Goal: Task Accomplishment & Management: Manage account settings

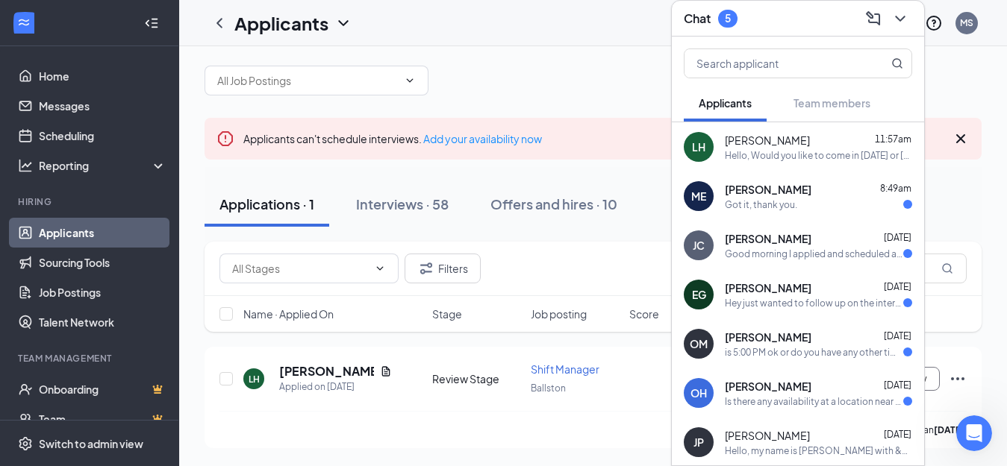
scroll to position [13, 0]
click at [895, 16] on icon "ChevronDown" at bounding box center [900, 19] width 18 height 18
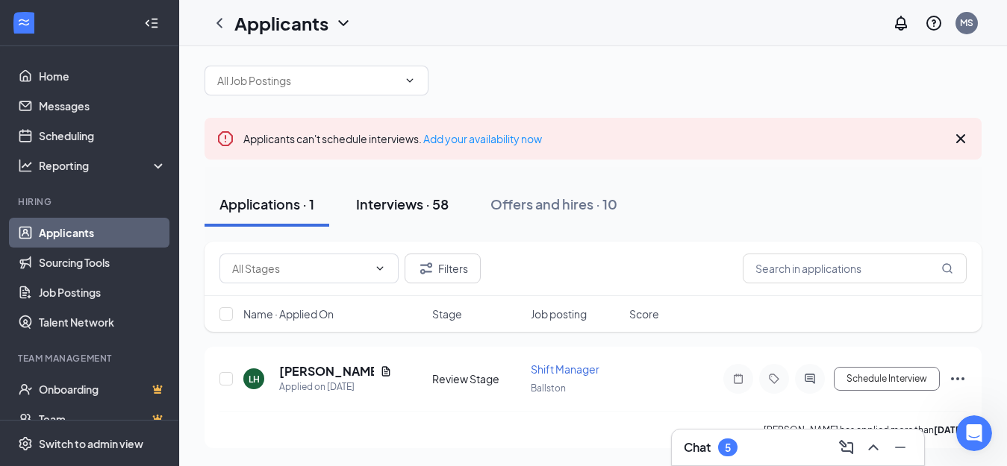
click at [419, 213] on div "Interviews · 58" at bounding box center [402, 204] width 93 height 19
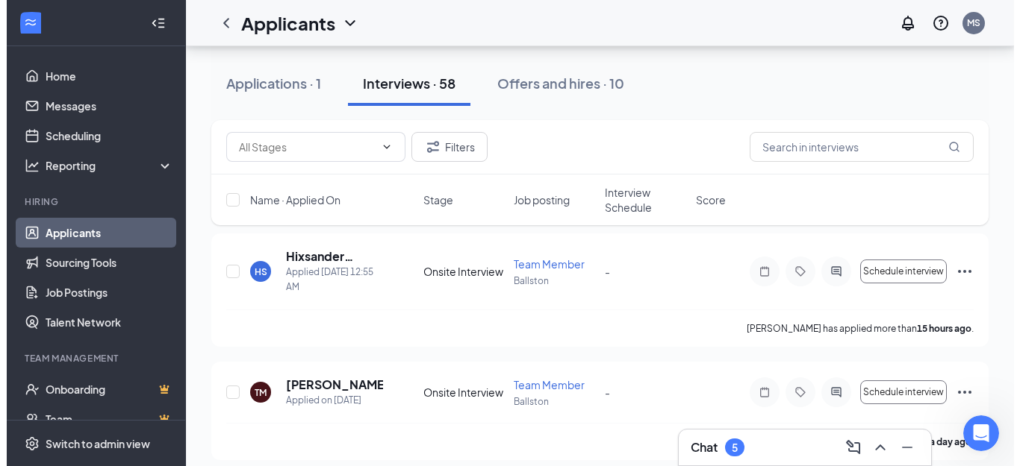
scroll to position [150, 0]
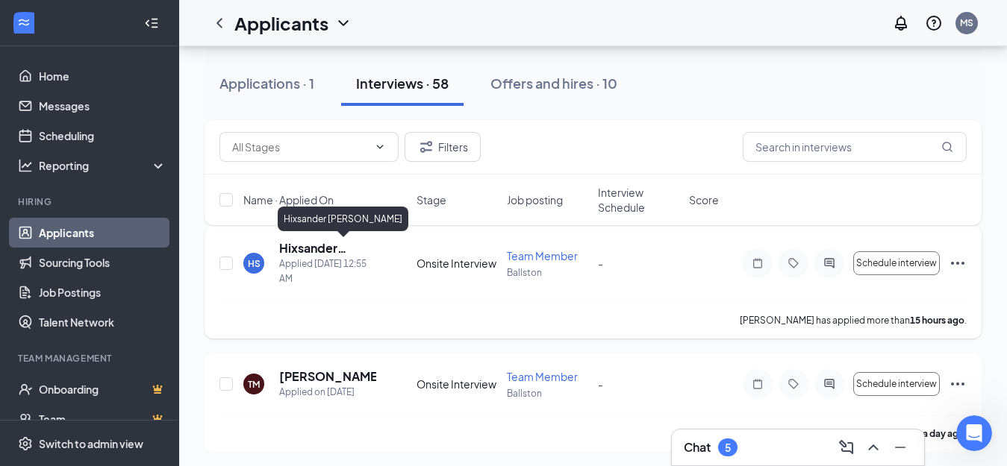
click at [316, 248] on h5 "Hixsander [PERSON_NAME]" at bounding box center [327, 248] width 97 height 16
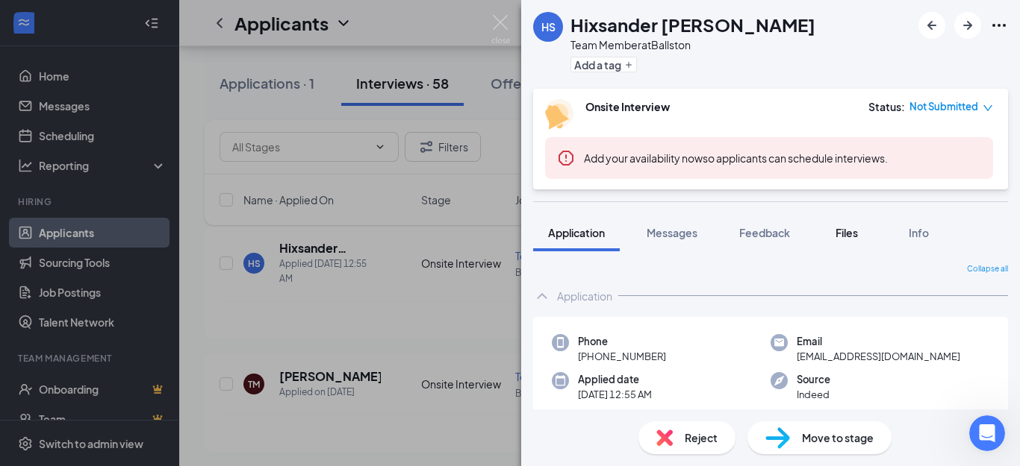
click at [858, 237] on span "Files" at bounding box center [846, 232] width 22 height 13
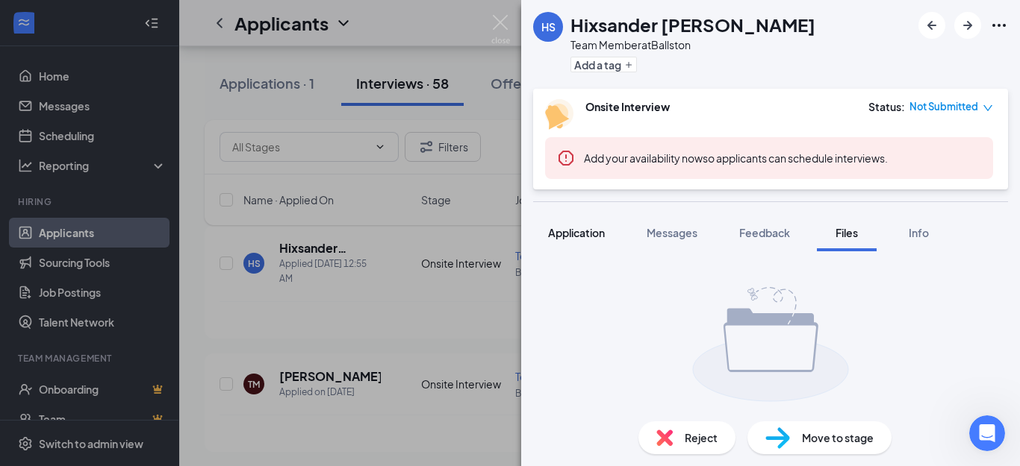
click at [565, 238] on span "Application" at bounding box center [576, 232] width 57 height 13
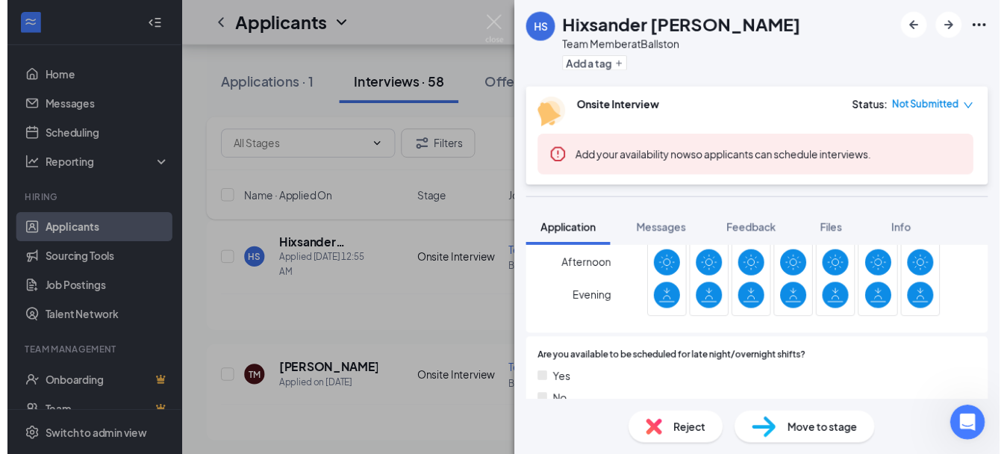
scroll to position [364, 0]
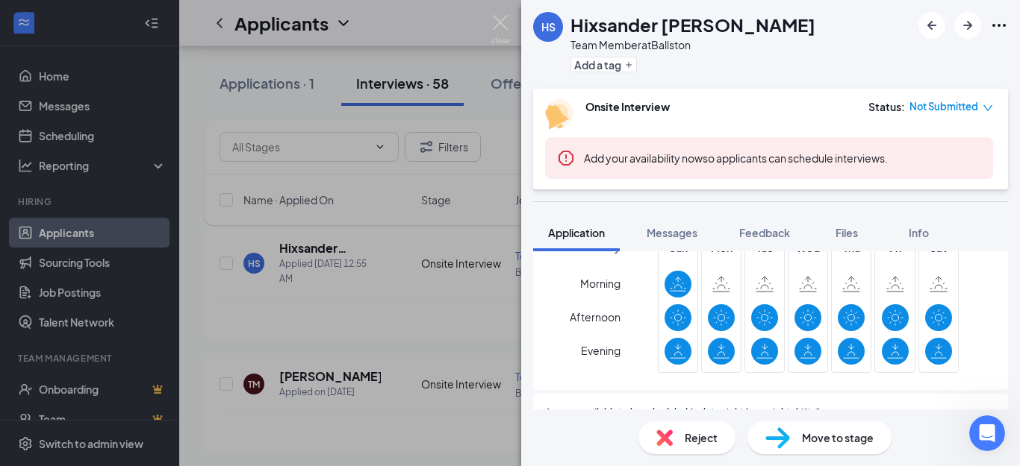
click at [488, 205] on div "HS Hixsander [PERSON_NAME] Team Member at Ballston Add a tag Onsite Interview S…" at bounding box center [510, 233] width 1020 height 466
click at [384, 275] on div "HS Hixsander [PERSON_NAME] Team Member at Ballston Add a tag Onsite Interview S…" at bounding box center [510, 233] width 1020 height 466
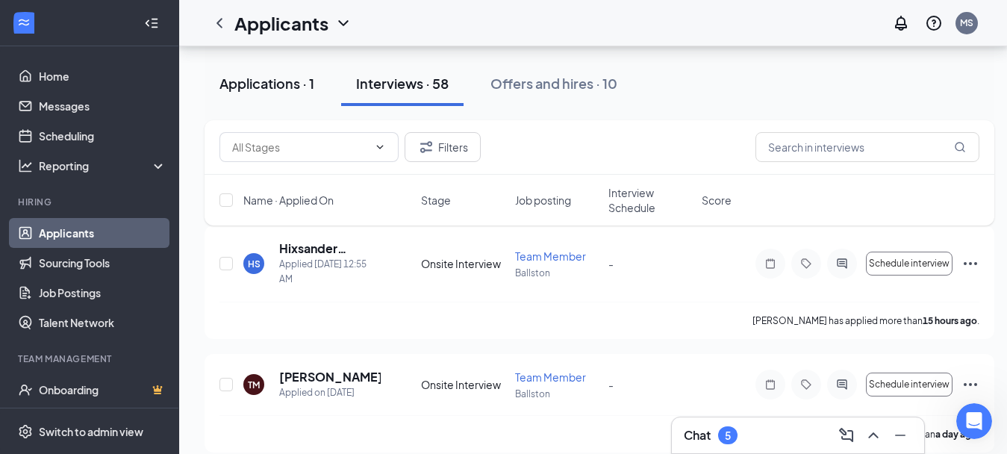
click at [262, 101] on button "Applications · 1" at bounding box center [267, 83] width 125 height 45
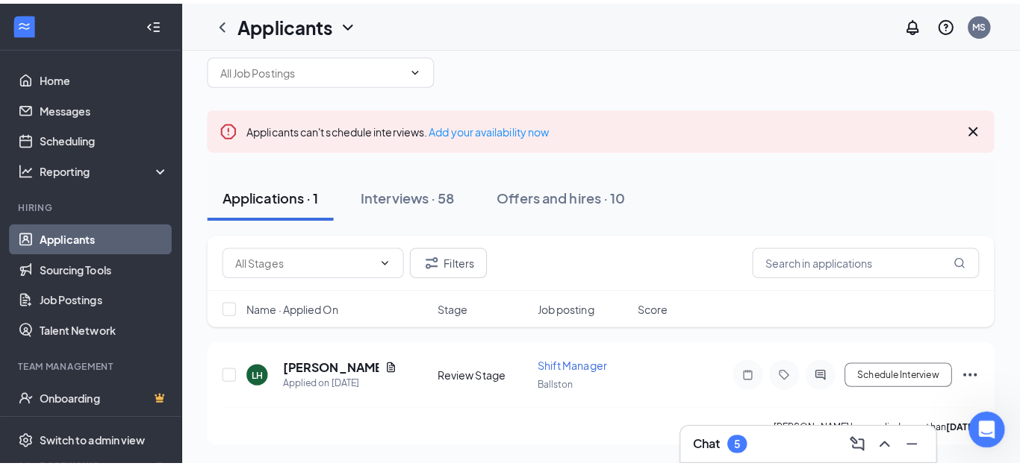
scroll to position [13, 0]
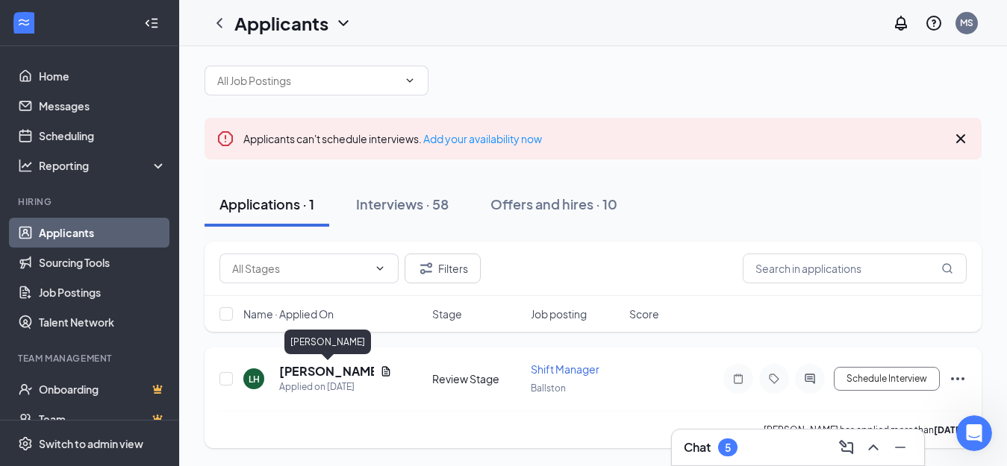
click at [306, 373] on h5 "[PERSON_NAME]" at bounding box center [326, 371] width 95 height 16
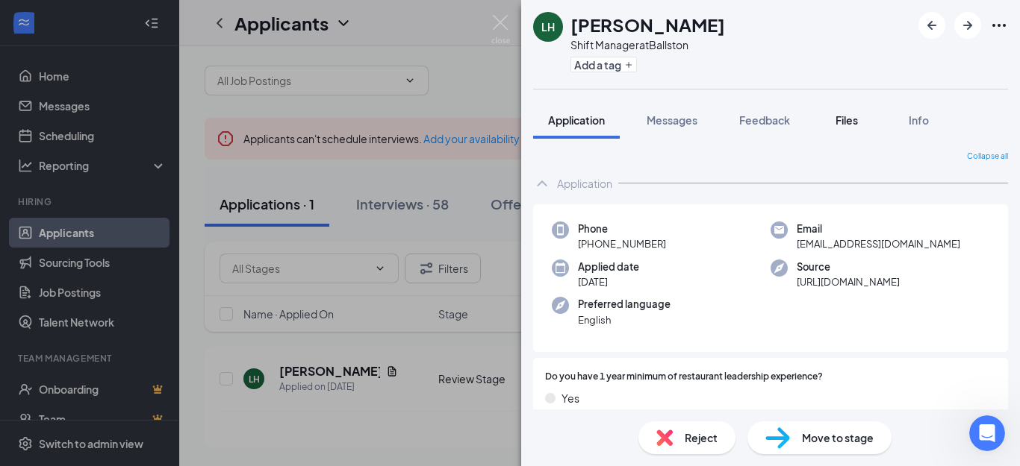
click at [861, 121] on div "Files" at bounding box center [846, 120] width 30 height 15
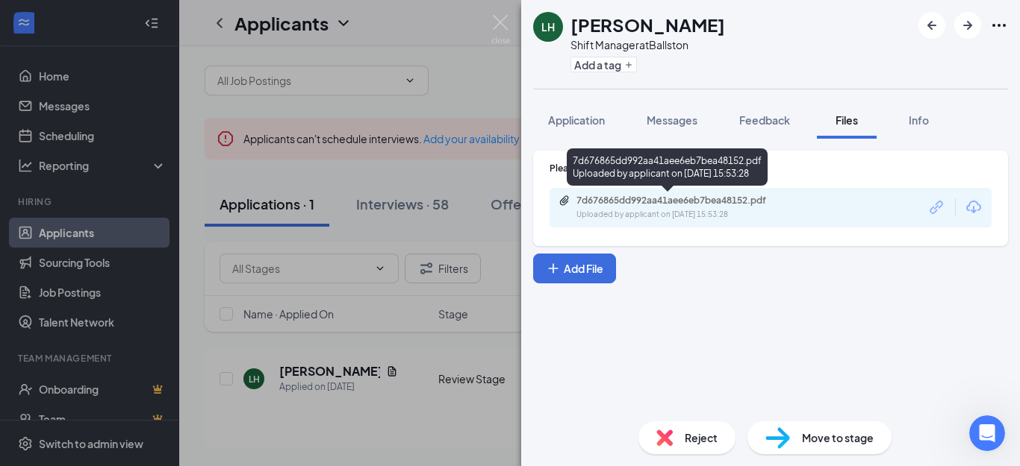
click at [719, 211] on div "Uploaded by applicant on [DATE] 15:53:28" at bounding box center [688, 215] width 224 height 12
